Goal: Navigation & Orientation: Find specific page/section

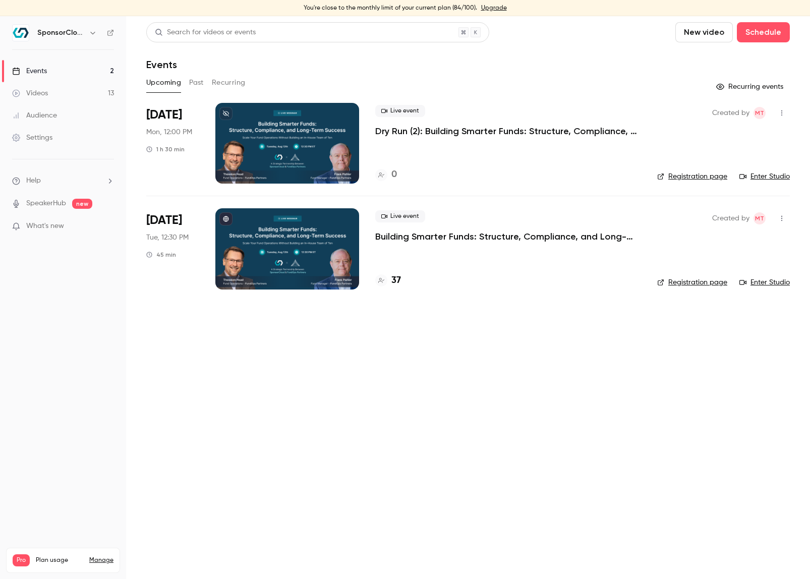
click at [622, 131] on p "Dry Run (2): Building Smarter Funds: Structure, Compliance, and Long-Term Succe…" at bounding box center [508, 131] width 266 height 12
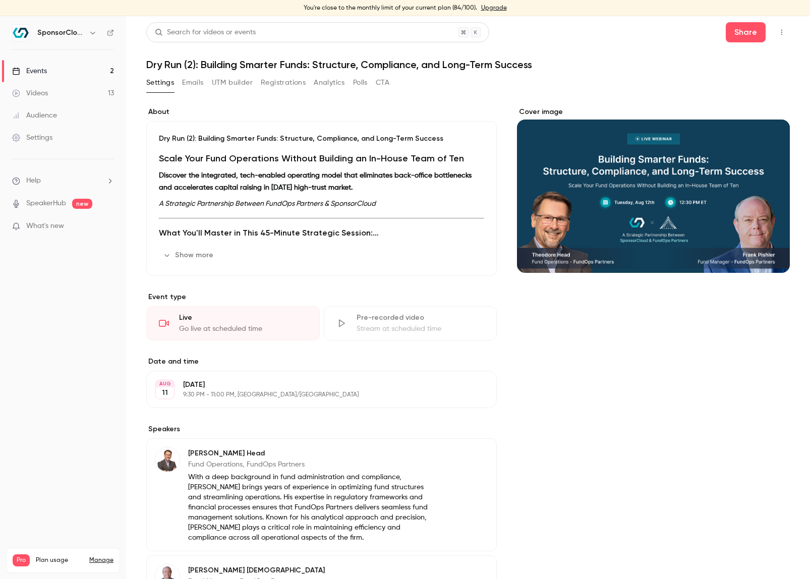
click at [785, 32] on icon "button" at bounding box center [782, 32] width 8 height 7
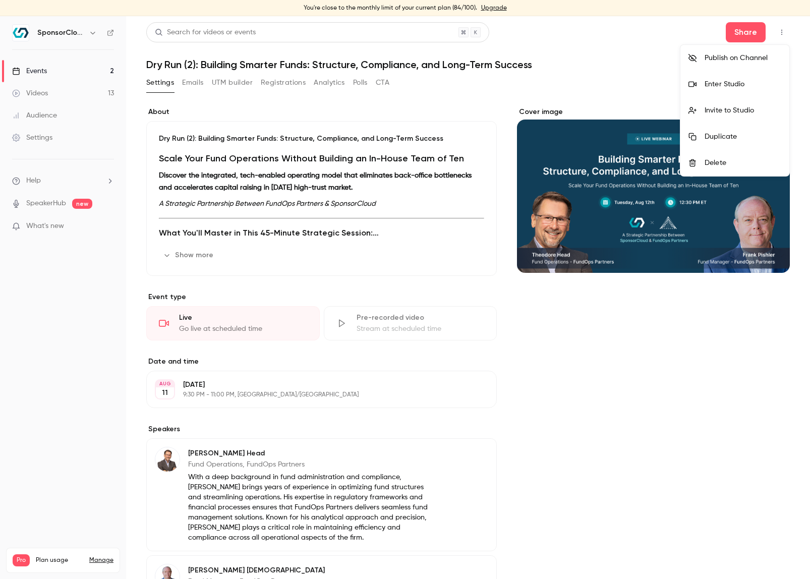
click at [647, 27] on div at bounding box center [405, 289] width 810 height 579
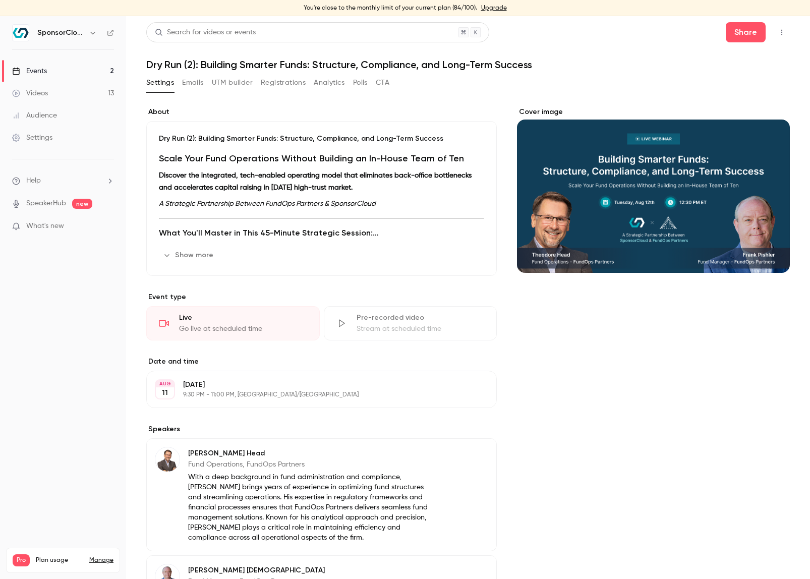
click at [65, 70] on link "Events 2" at bounding box center [63, 71] width 126 height 22
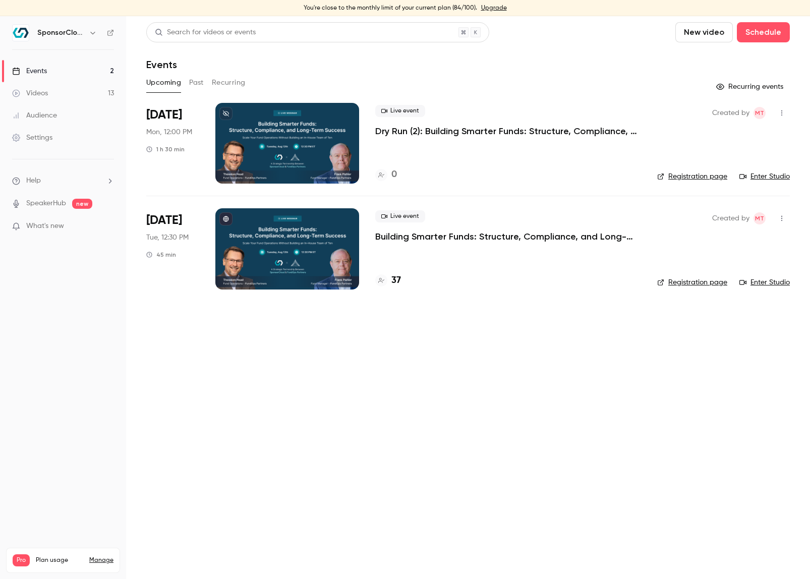
click at [769, 174] on link "Enter Studio" at bounding box center [764, 176] width 50 height 10
